Goal: Find specific page/section: Find specific page/section

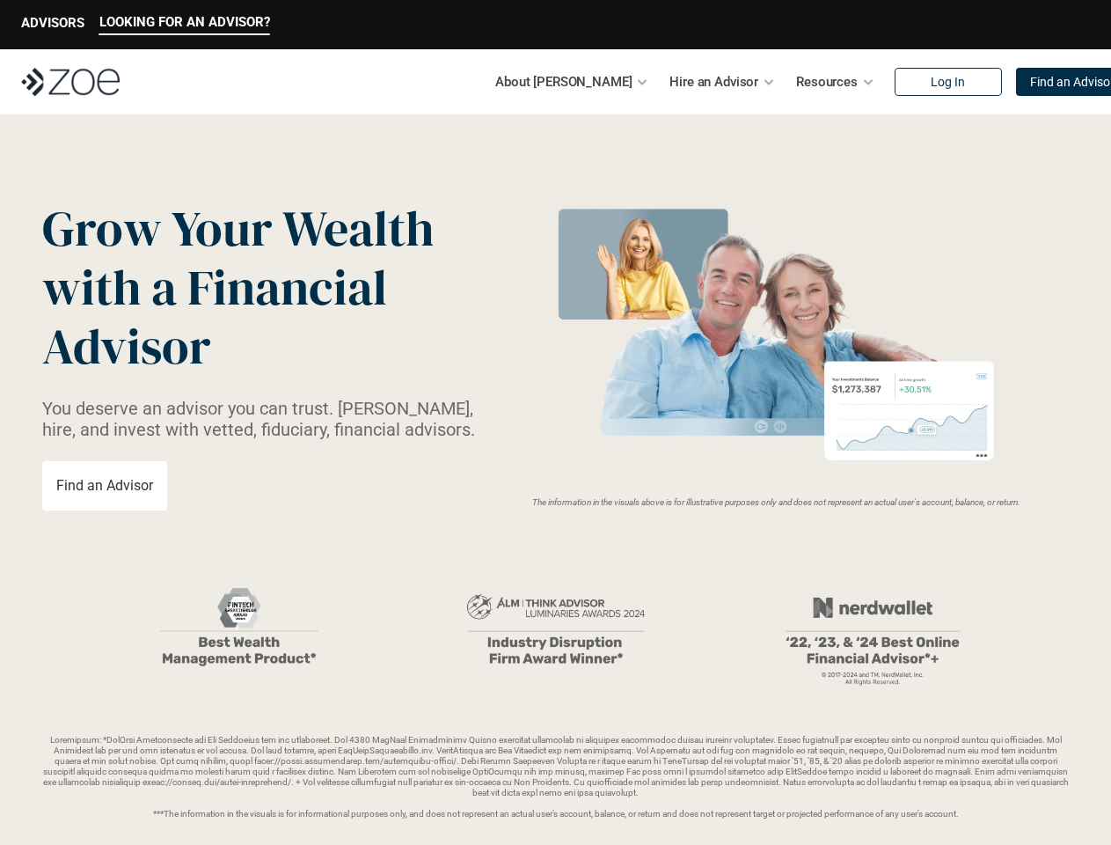
click at [555, 422] on img at bounding box center [776, 344] width 469 height 286
click at [184, 25] on p "LOOKING FOR AN ADVISOR?" at bounding box center [184, 22] width 171 height 16
click at [53, 25] on p "ADVISORS" at bounding box center [52, 23] width 63 height 16
